Goal: Find specific page/section: Find specific page/section

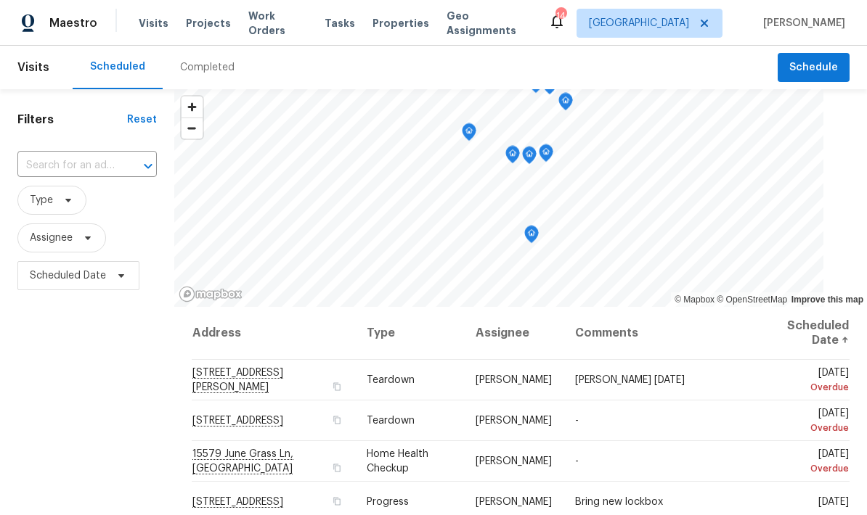
click at [382, 21] on span "Properties" at bounding box center [400, 23] width 57 height 15
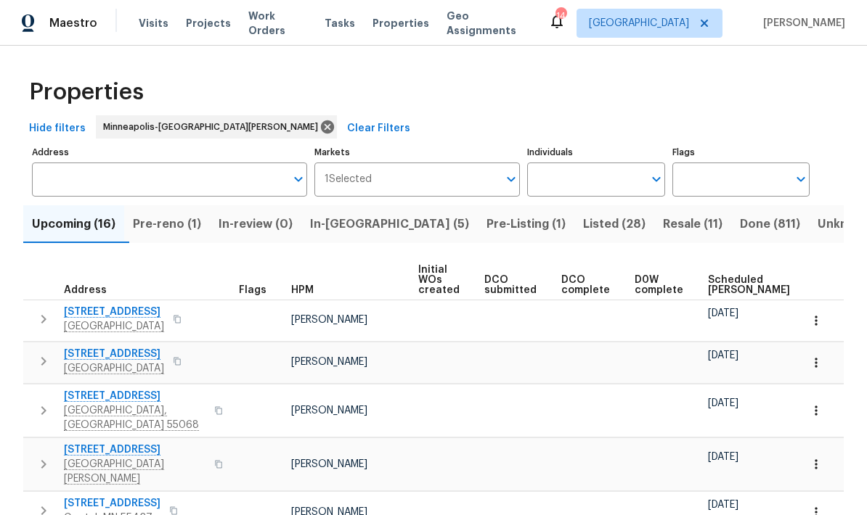
click at [63, 183] on input "Address" at bounding box center [158, 180] width 253 height 34
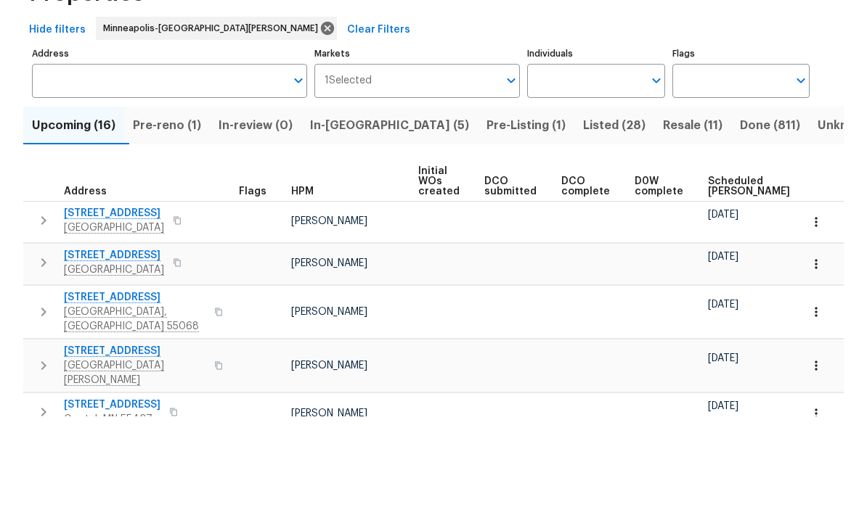
scroll to position [58, 0]
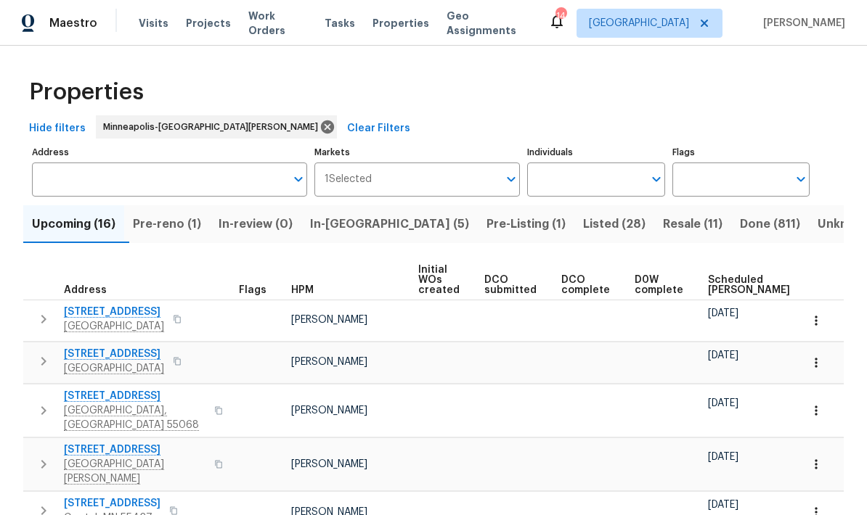
click at [359, 214] on span "In-reno (5)" at bounding box center [389, 224] width 159 height 20
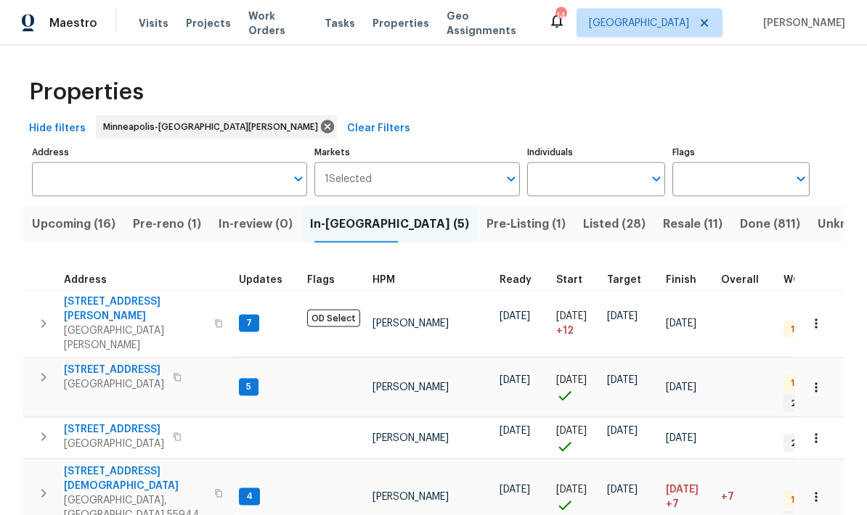
scroll to position [58, 0]
click at [96, 422] on span "17176 Mushtown Rd" at bounding box center [114, 429] width 100 height 15
click at [87, 422] on span "17176 Mushtown Rd" at bounding box center [114, 429] width 100 height 15
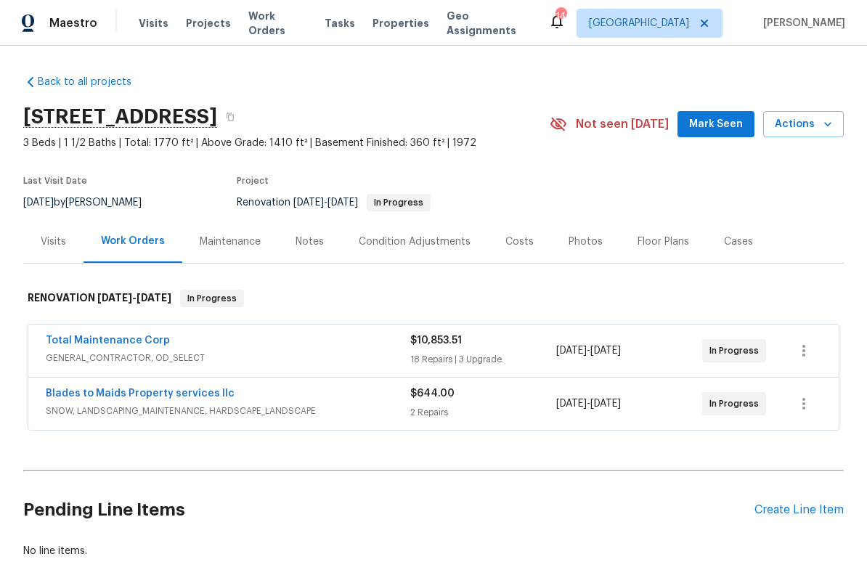
click at [153, 26] on span "Visits" at bounding box center [154, 23] width 30 height 15
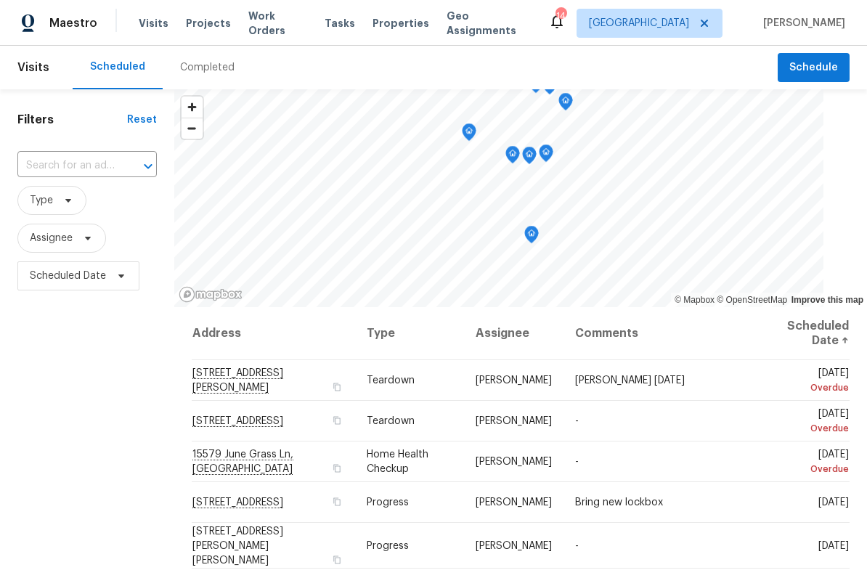
click at [195, 67] on div "Completed" at bounding box center [207, 67] width 54 height 15
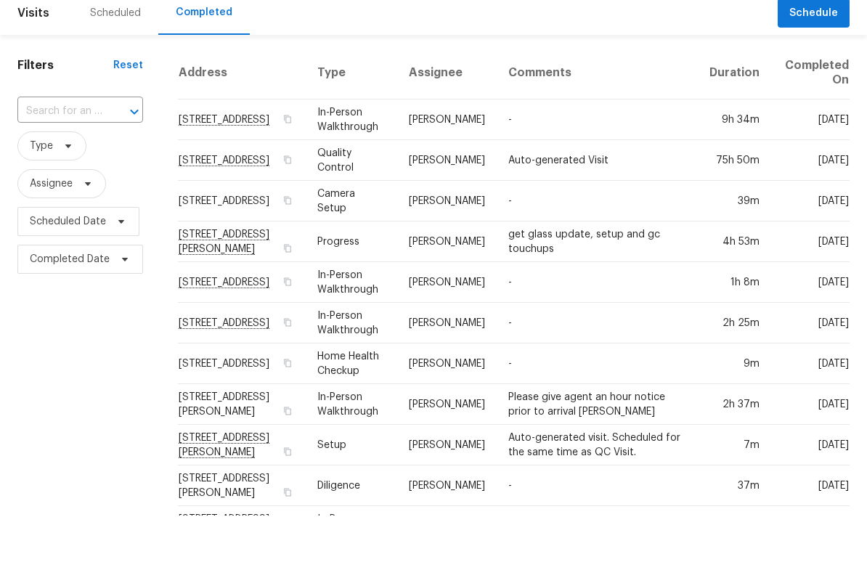
click at [36, 155] on input "text" at bounding box center [59, 166] width 85 height 22
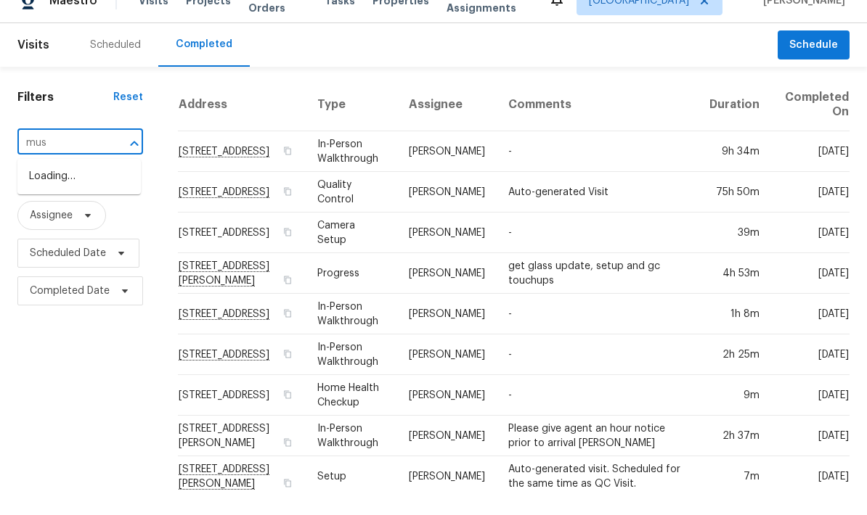
type input "mush"
click at [36, 187] on li "[STREET_ADDRESS]" at bounding box center [78, 199] width 123 height 24
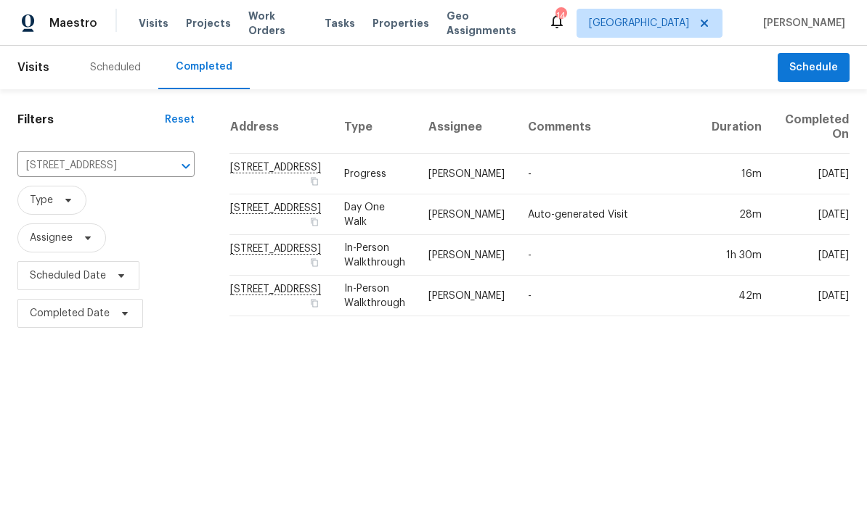
click at [229, 203] on td "[STREET_ADDRESS]" at bounding box center [280, 214] width 103 height 41
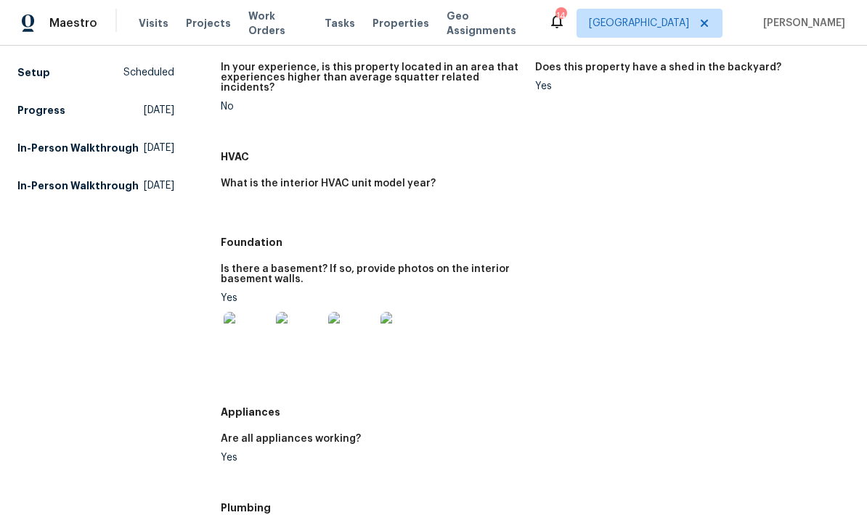
scroll to position [211, 0]
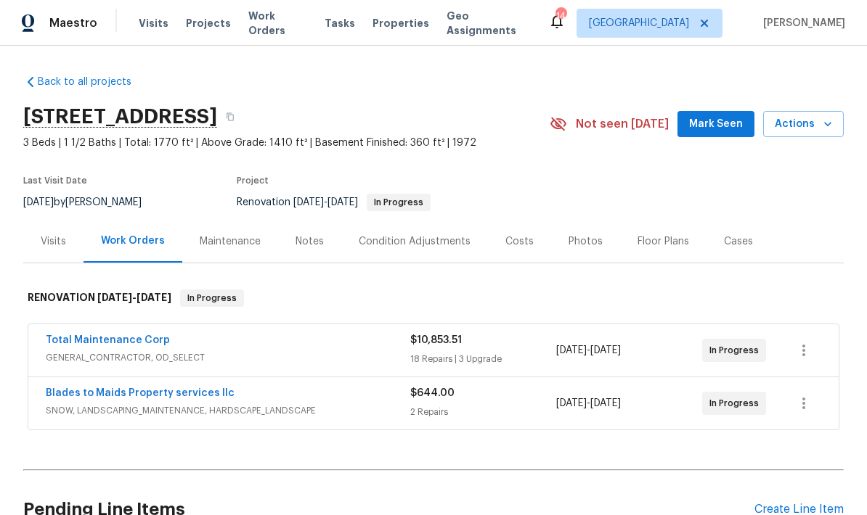
click at [651, 236] on div "Floor Plans" at bounding box center [663, 241] width 52 height 15
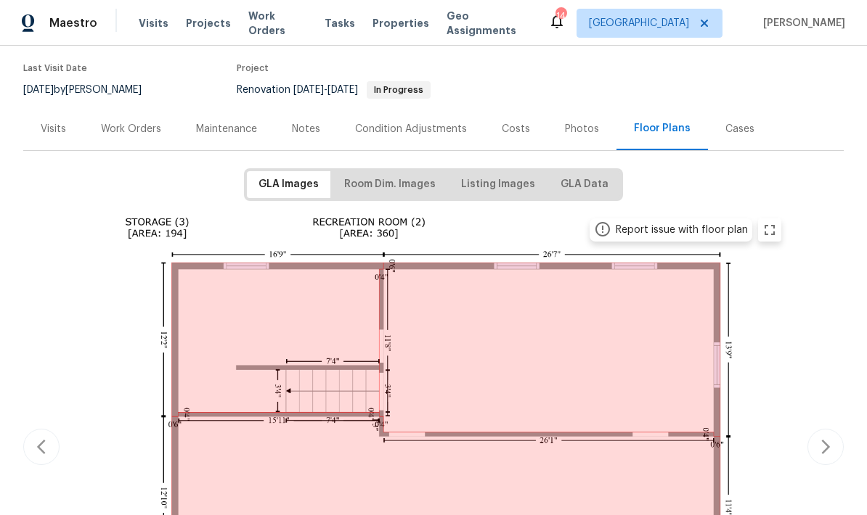
scroll to position [123, 0]
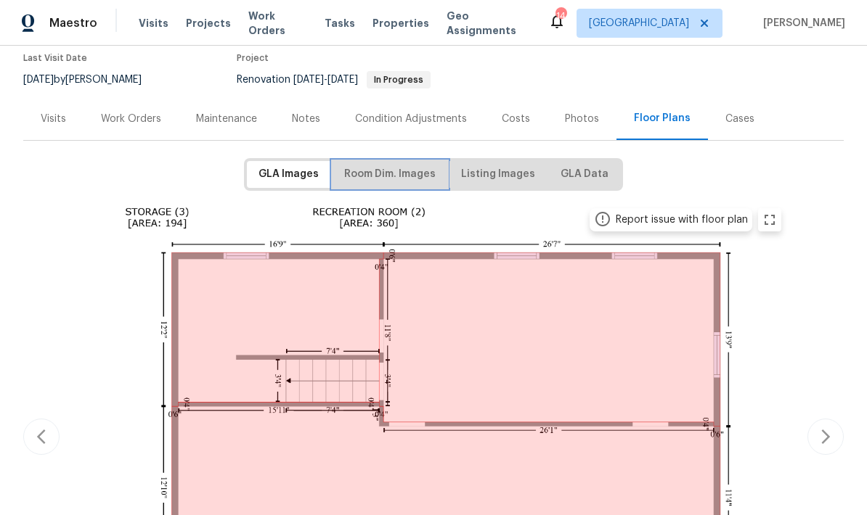
click at [388, 175] on span "Room Dim. Images" at bounding box center [389, 174] width 91 height 18
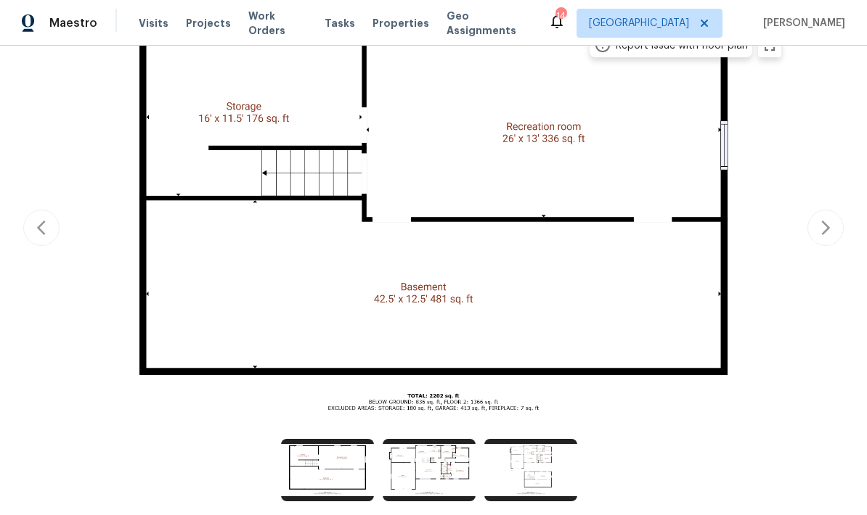
scroll to position [298, 0]
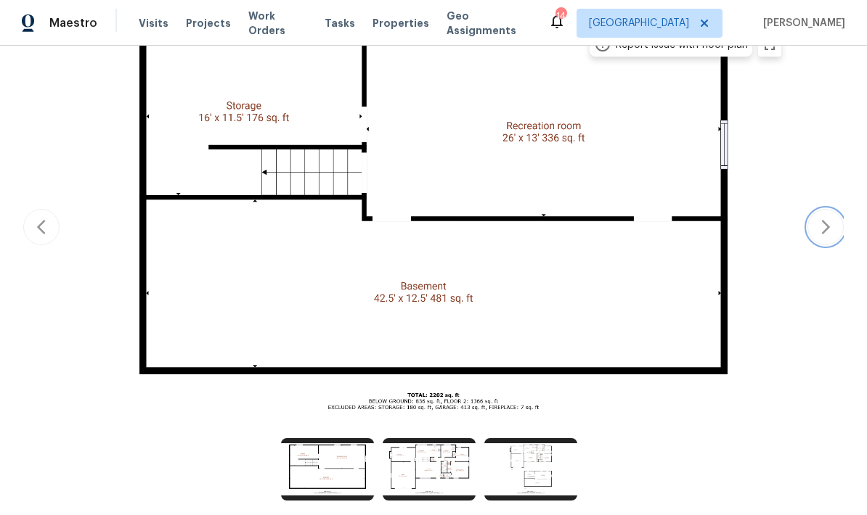
click at [814, 230] on button "button" at bounding box center [825, 227] width 36 height 36
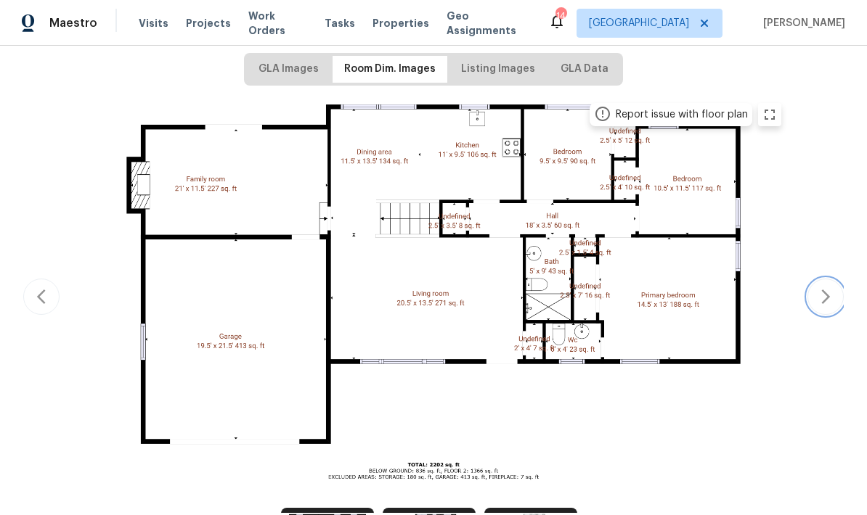
scroll to position [226, 0]
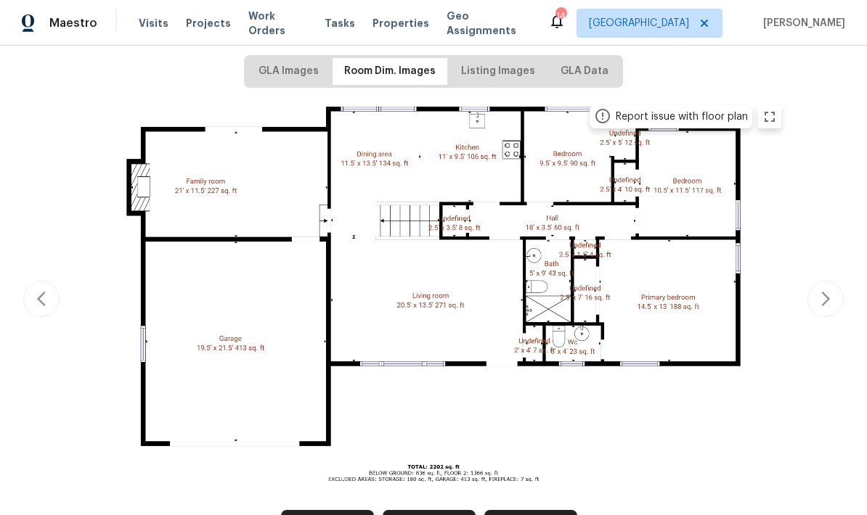
click at [460, 505] on div "GLA Images Room Dim. Images Listing Images GLA Data Report issue with floor pla…" at bounding box center [433, 317] width 820 height 525
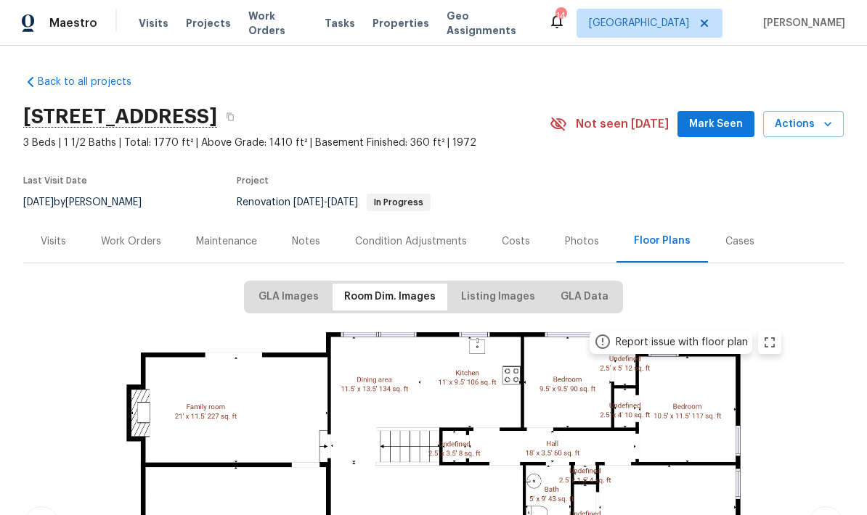
scroll to position [0, 0]
